Goal: Check status: Check status

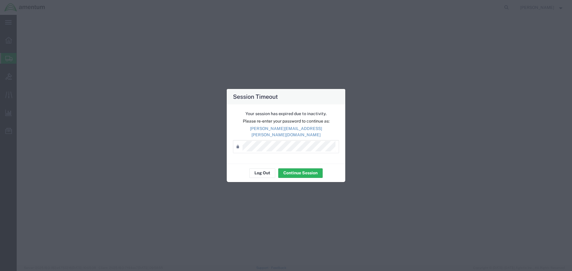
select select "49831"
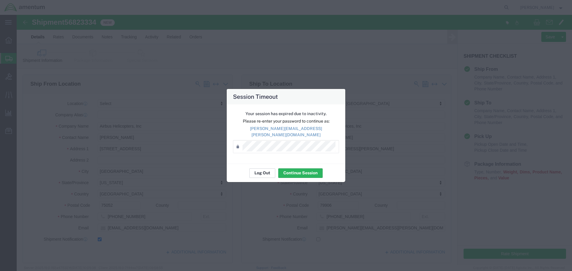
click at [268, 170] on button "Log Out" at bounding box center [262, 173] width 26 height 10
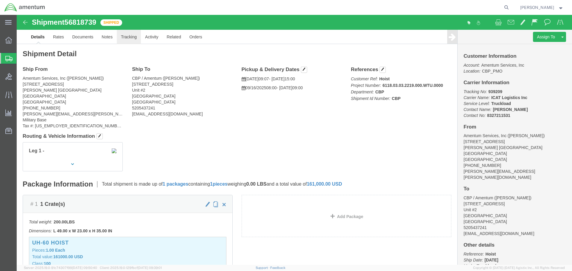
click link "Tracking"
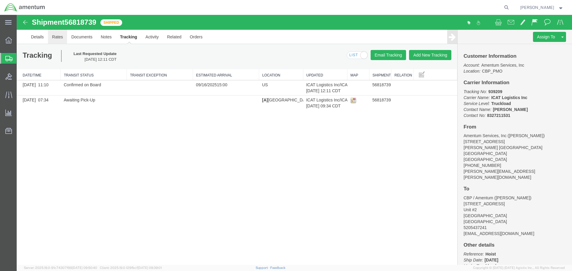
click at [59, 38] on link "Rates" at bounding box center [57, 37] width 19 height 14
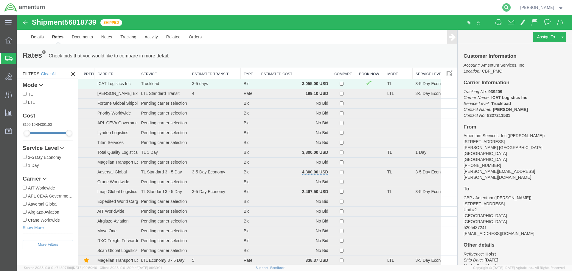
click at [510, 5] on icon at bounding box center [506, 7] width 8 height 8
paste input "56744660"
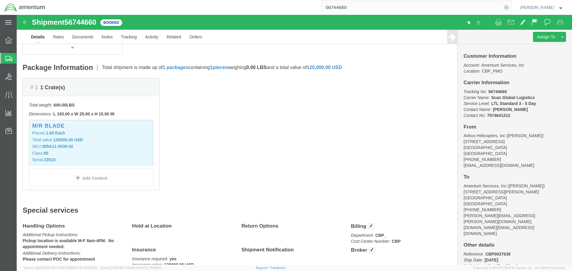
scroll to position [119, 0]
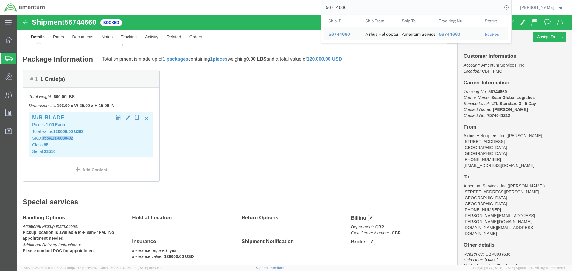
drag, startPoint x: 27, startPoint y: 124, endPoint x: 59, endPoint y: 124, distance: 31.9
click p "SKU: 355A11-0030-02"
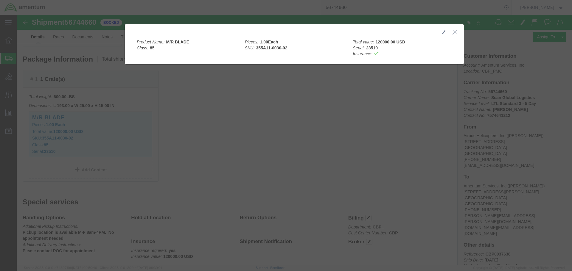
drag, startPoint x: 59, startPoint y: 124, endPoint x: 39, endPoint y: 124, distance: 19.4
click div
drag, startPoint x: 269, startPoint y: 34, endPoint x: 238, endPoint y: 35, distance: 31.3
click div "Pieces: 1.00 Each SKU: 355A11-0030-02"
copy b "355A11-0030-02"
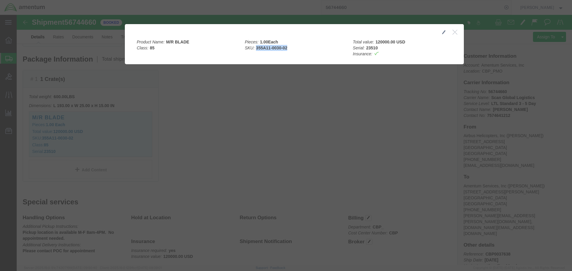
click icon "button"
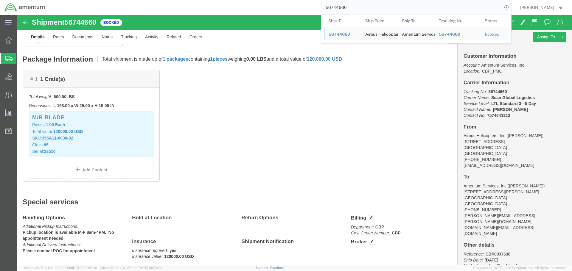
click at [477, 8] on input "56744660" at bounding box center [411, 7] width 181 height 14
paste input "823334"
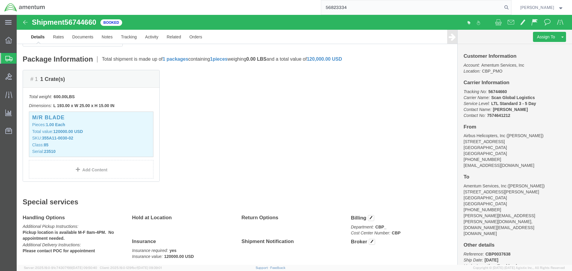
type input "56823334"
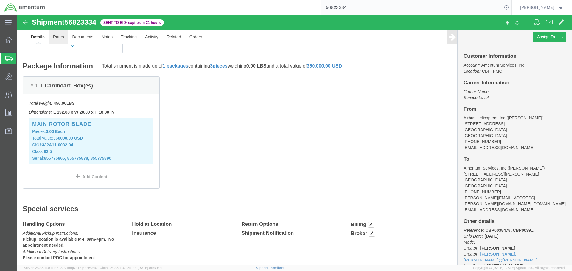
click link "Rates"
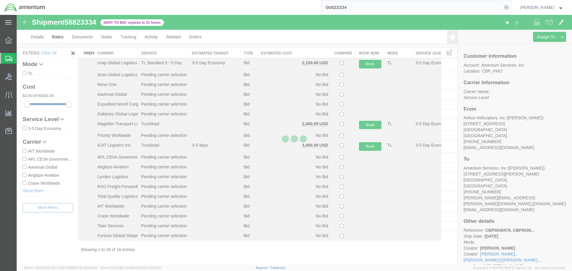
scroll to position [21, 0]
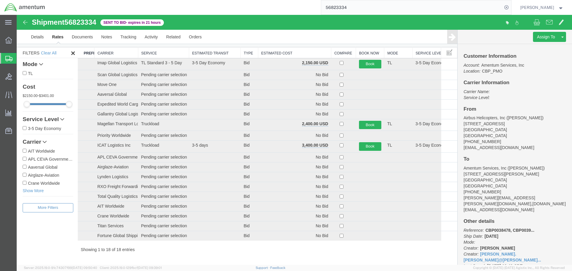
click at [283, 55] on th "Estimated Cost" at bounding box center [294, 52] width 73 height 11
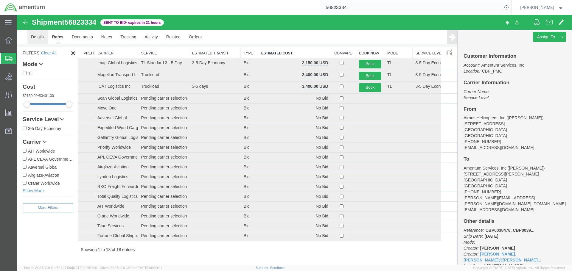
click at [36, 39] on link "Details" at bounding box center [37, 37] width 21 height 14
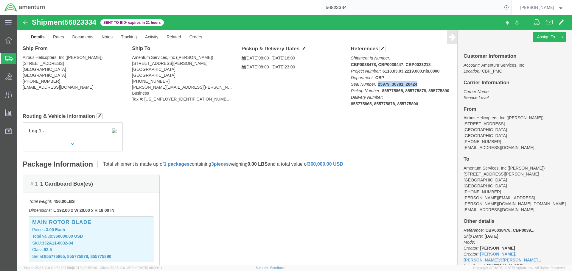
drag, startPoint x: 358, startPoint y: 71, endPoint x: 397, endPoint y: 70, distance: 39.3
click span "Seal Number: 25979, 30781, 20424"
copy b "25979, 30781, 20424"
drag, startPoint x: 411, startPoint y: 51, endPoint x: 331, endPoint y: 53, distance: 80.4
click p "Shipment Id Number: CBP0038478, CBP0039447, CBP0023218 Project Number: 6118.03.…"
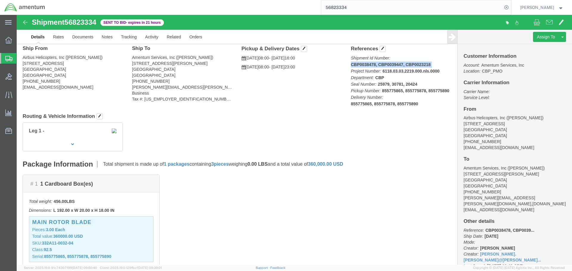
copy span "CBP0038478, CBP0039447, CBP0023218"
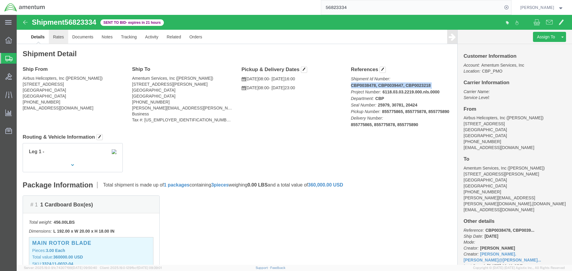
click link "Rates"
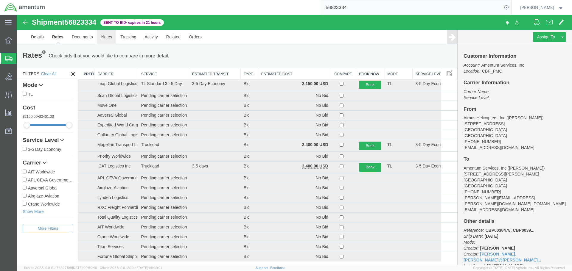
click at [110, 39] on link "Notes" at bounding box center [106, 37] width 19 height 14
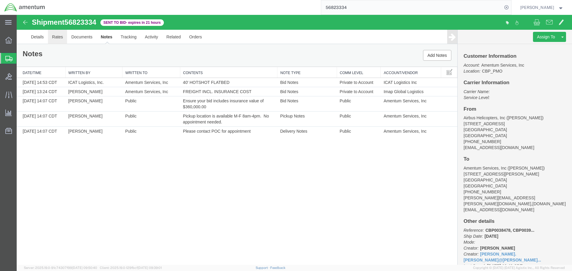
click at [59, 37] on link "Rates" at bounding box center [57, 37] width 19 height 14
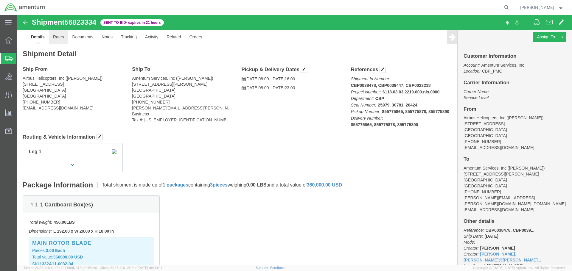
click link "Rates"
